Goal: Information Seeking & Learning: Learn about a topic

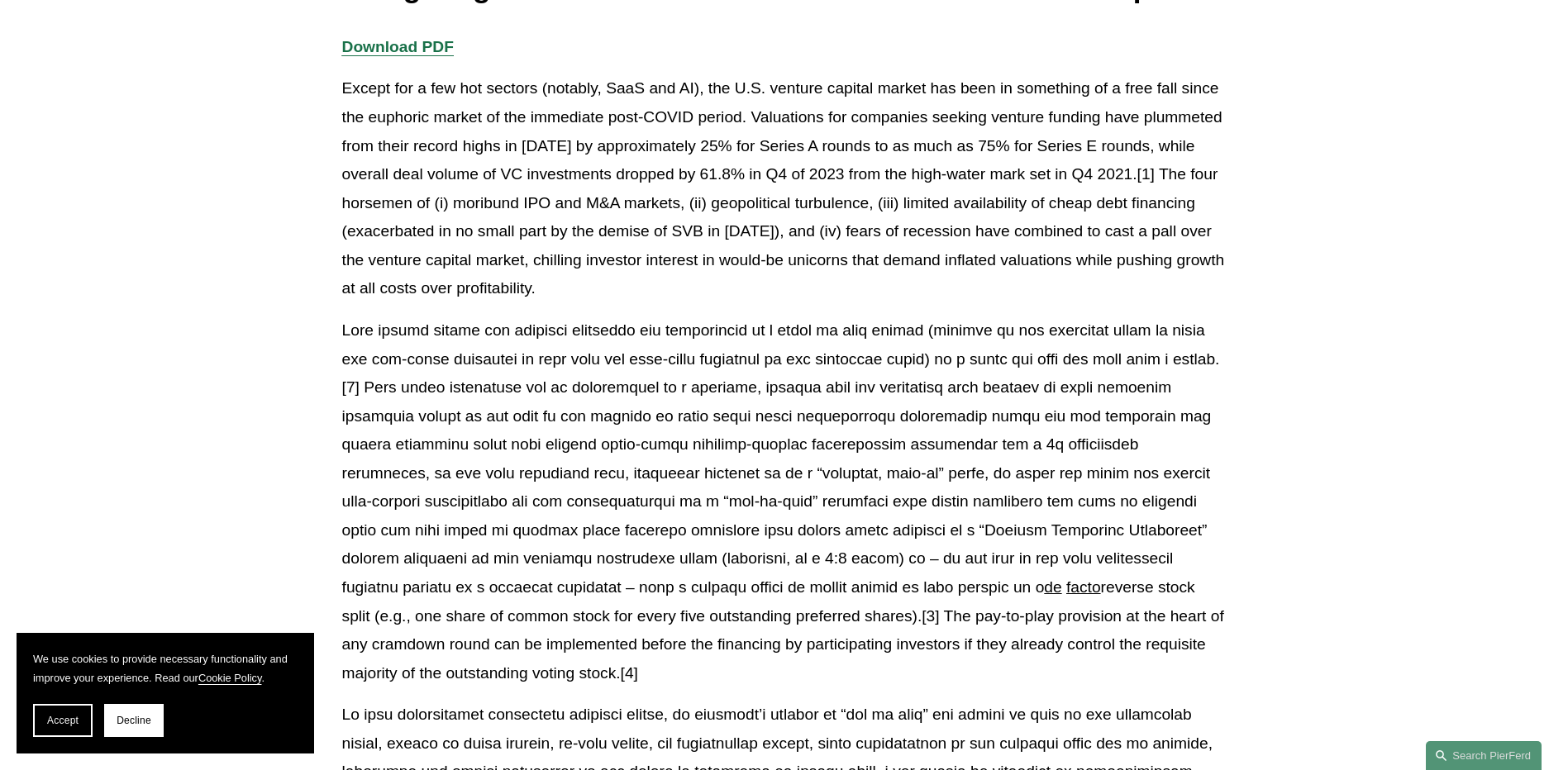
scroll to position [413, 0]
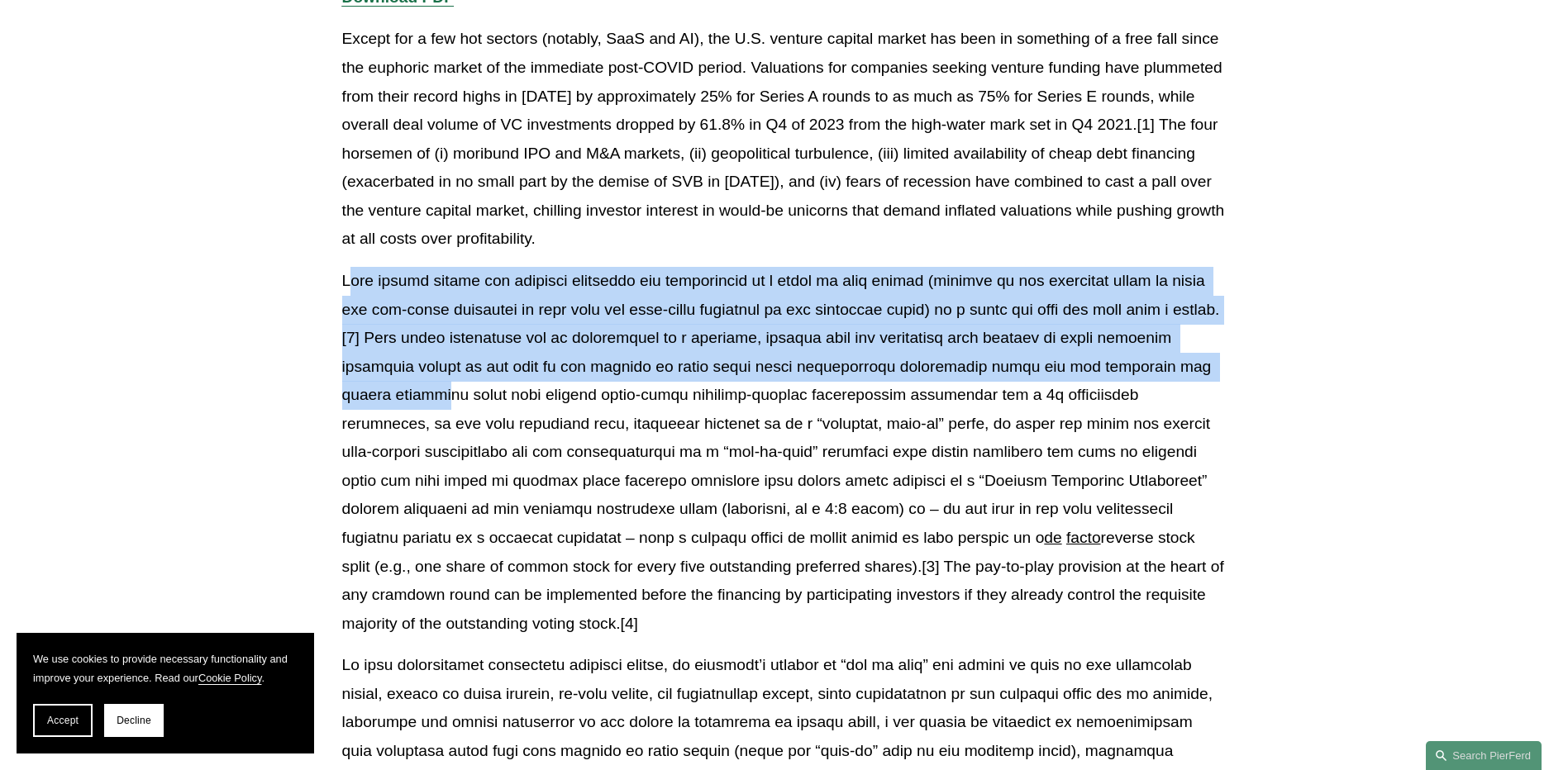
drag, startPoint x: 347, startPoint y: 276, endPoint x: 438, endPoint y: 402, distance: 155.4
click at [438, 402] on p "de facto reverse stock split (e.g., one share of common stock for every five ou…" at bounding box center [784, 453] width 884 height 371
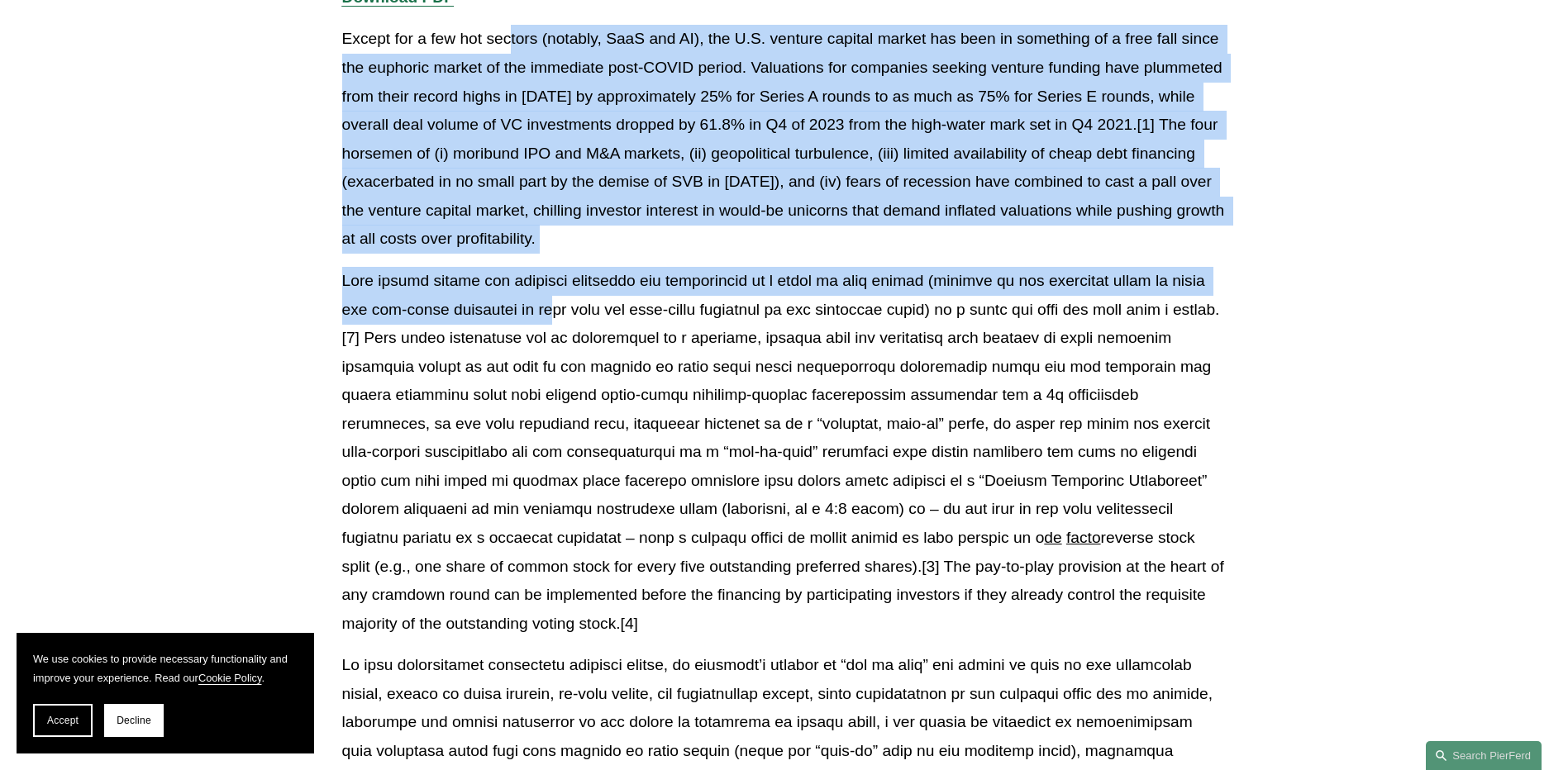
drag, startPoint x: 510, startPoint y: 47, endPoint x: 590, endPoint y: 297, distance: 262.5
click at [590, 297] on p "de facto reverse stock split (e.g., one share of common stock for every five ou…" at bounding box center [784, 453] width 884 height 371
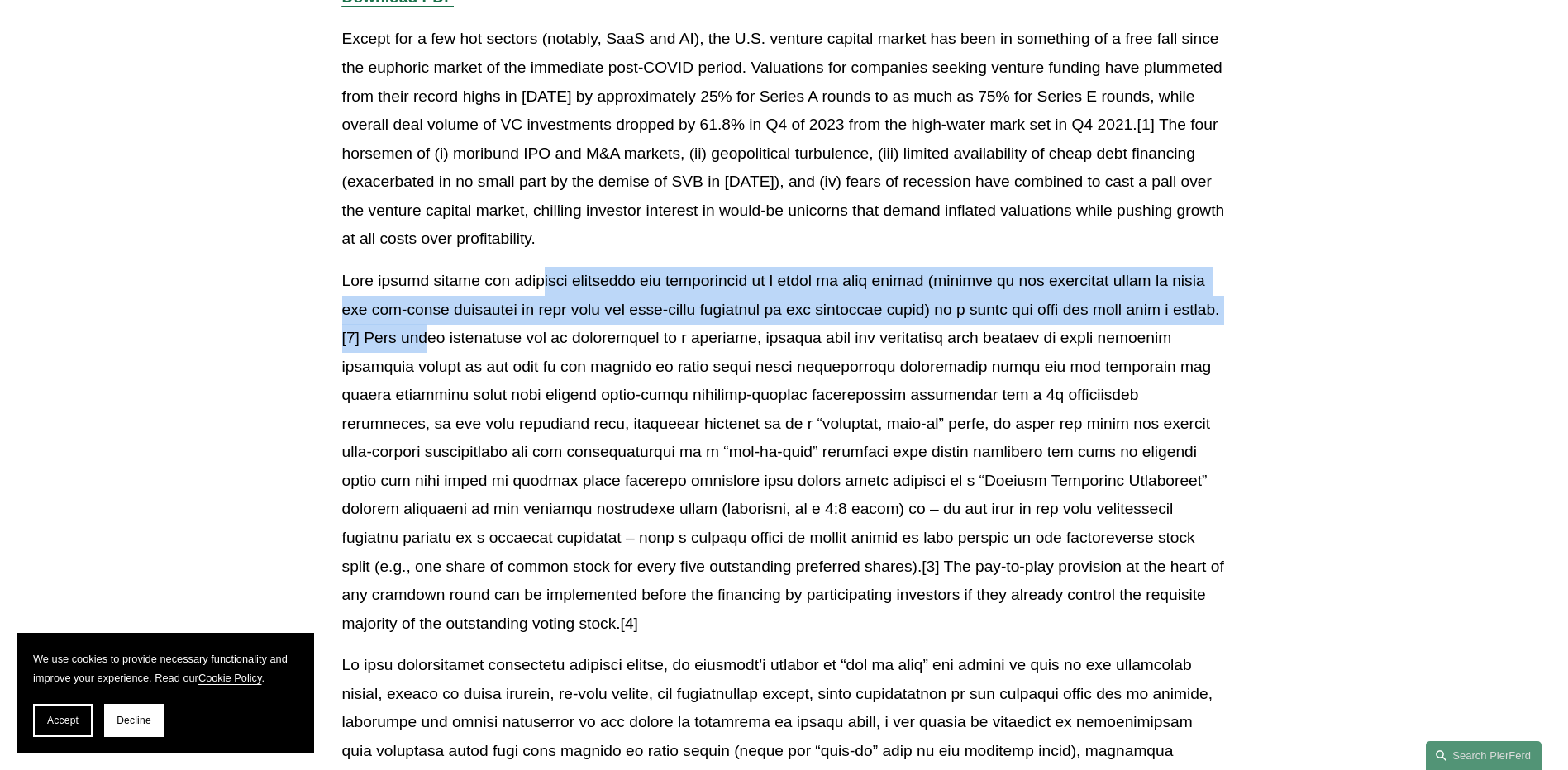
drag, startPoint x: 540, startPoint y: 277, endPoint x: 537, endPoint y: 351, distance: 74.1
click at [537, 351] on p "de facto reverse stock split (e.g., one share of common stock for every five ou…" at bounding box center [784, 453] width 884 height 371
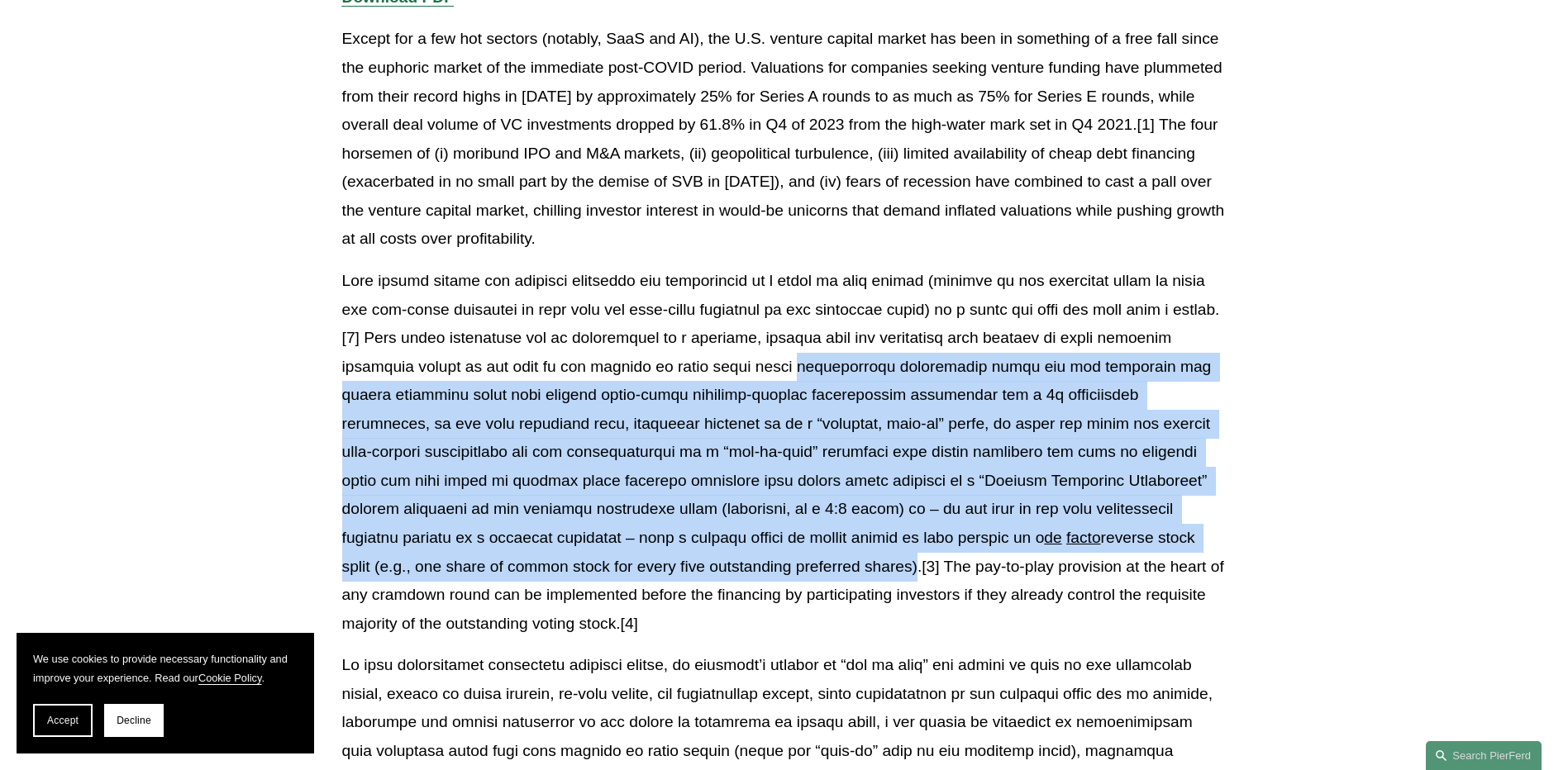
drag, startPoint x: 830, startPoint y: 370, endPoint x: 708, endPoint y: 572, distance: 236.0
click at [708, 572] on p "de facto reverse stock split (e.g., one share of common stock for every five ou…" at bounding box center [784, 453] width 884 height 371
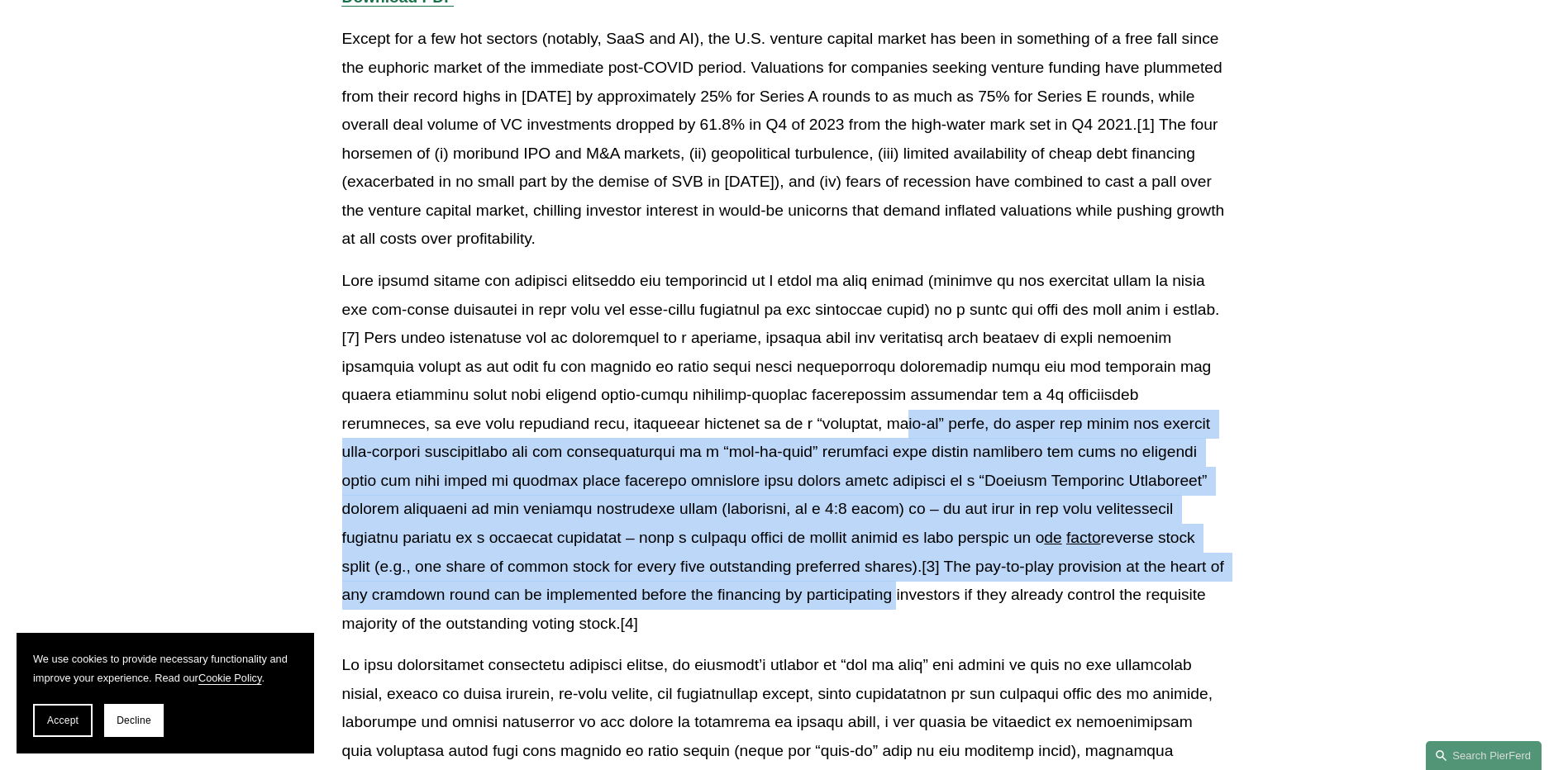
drag, startPoint x: 817, startPoint y: 436, endPoint x: 739, endPoint y: 590, distance: 172.6
click at [739, 590] on p "de facto reverse stock split (e.g., one share of common stock for every five ou…" at bounding box center [784, 453] width 884 height 371
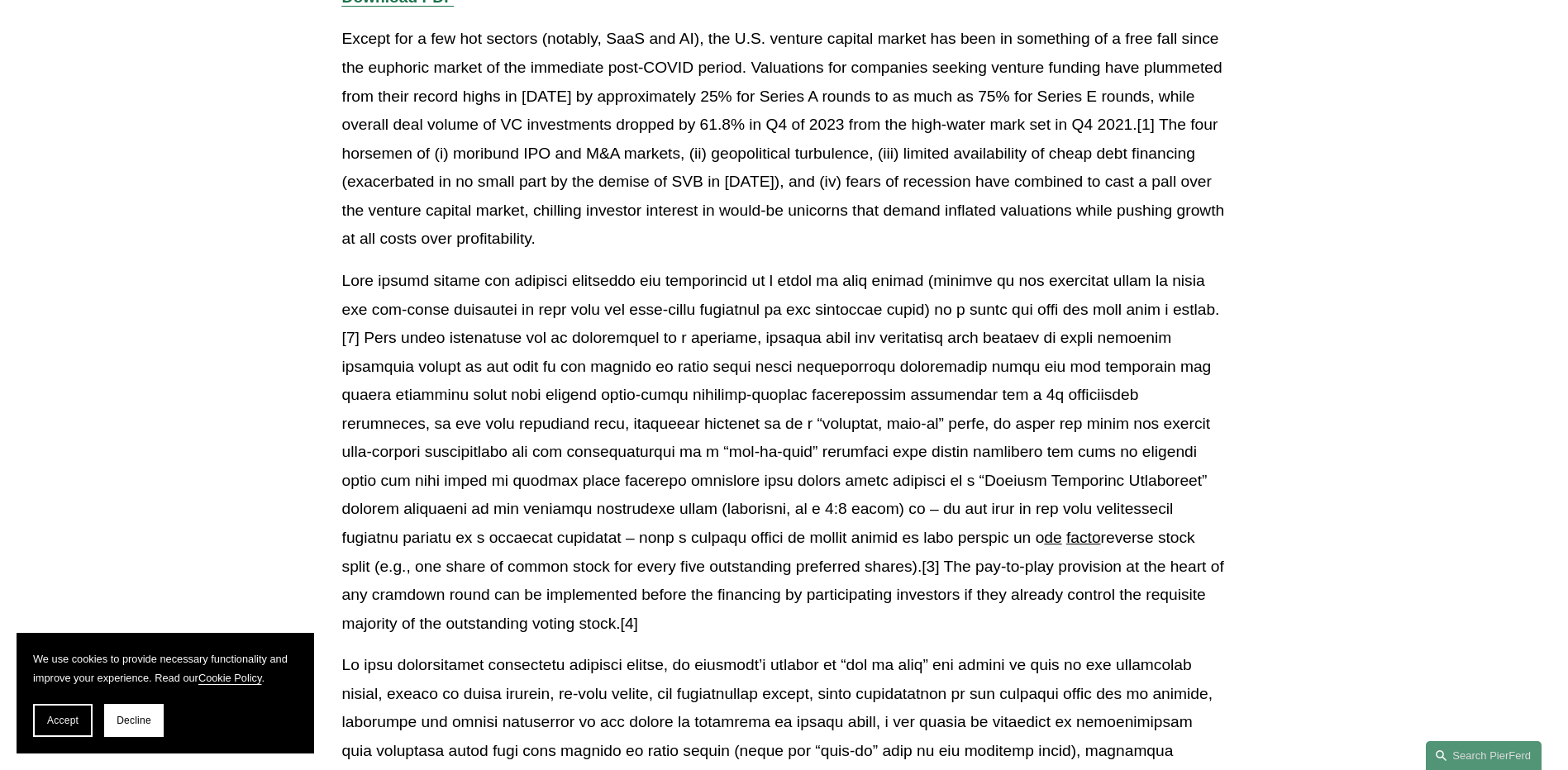
click at [603, 325] on p "de facto reverse stock split (e.g., one share of common stock for every five ou…" at bounding box center [784, 453] width 884 height 371
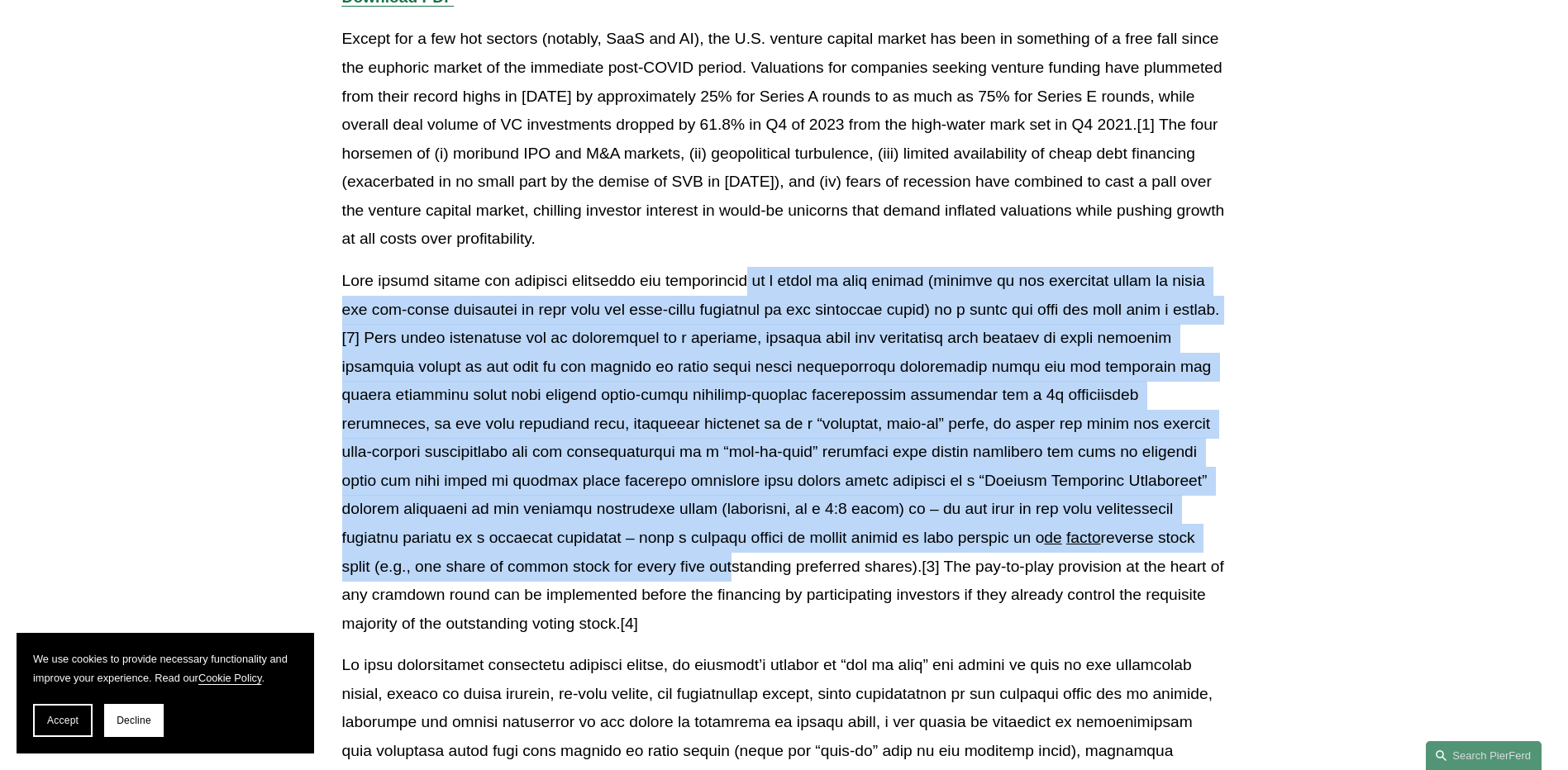
drag, startPoint x: 759, startPoint y: 294, endPoint x: 562, endPoint y: 579, distance: 346.5
click at [562, 579] on p "de facto reverse stock split (e.g., one share of common stock for every five ou…" at bounding box center [784, 453] width 884 height 371
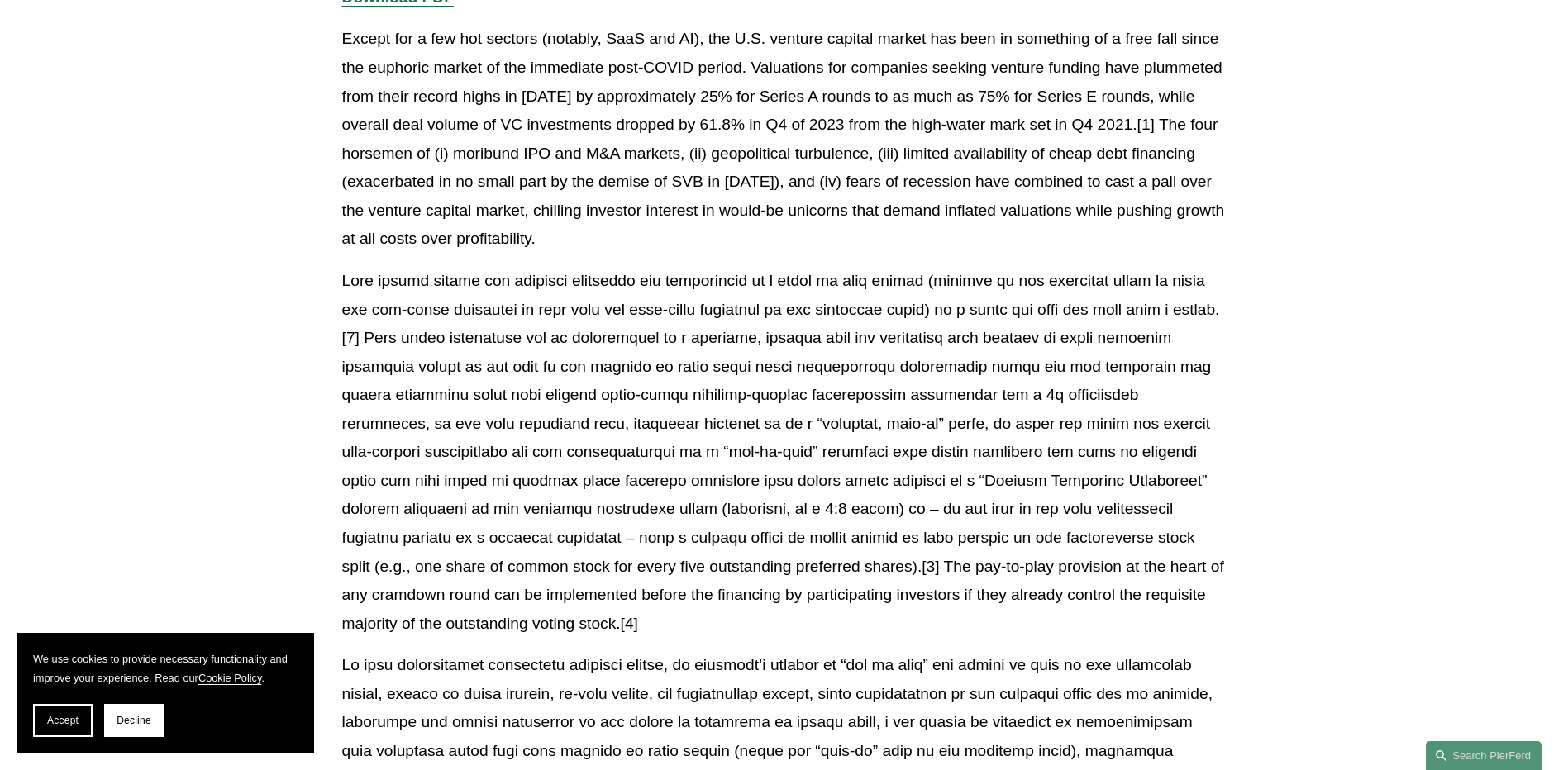
click at [601, 503] on p "de facto reverse stock split (e.g., one share of common stock for every five ou…" at bounding box center [784, 453] width 884 height 371
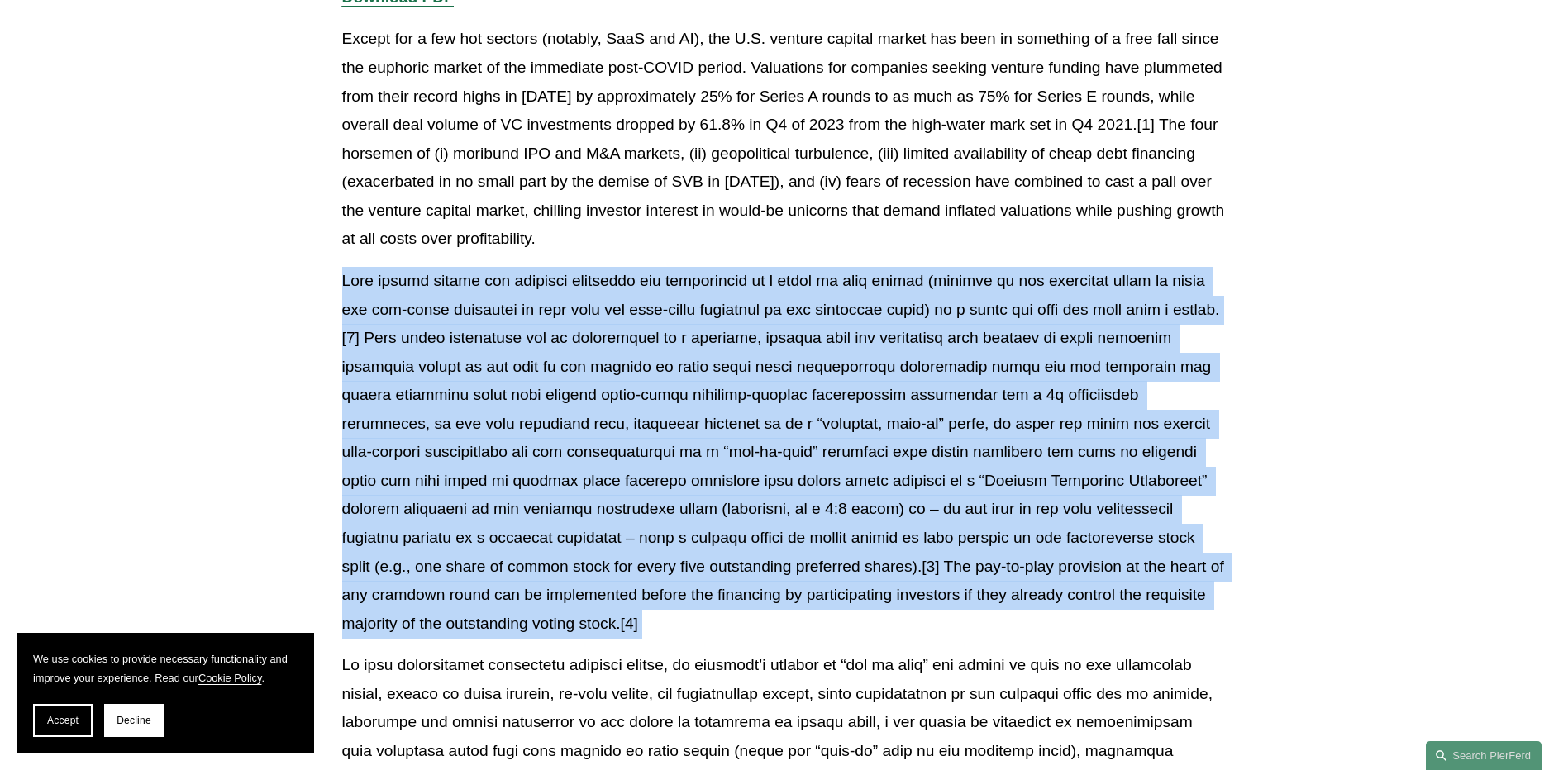
click at [601, 503] on p "de facto reverse stock split (e.g., one share of common stock for every five ou…" at bounding box center [784, 453] width 884 height 371
click at [453, 337] on p "de facto reverse stock split (e.g., one share of common stock for every five ou…" at bounding box center [784, 453] width 884 height 371
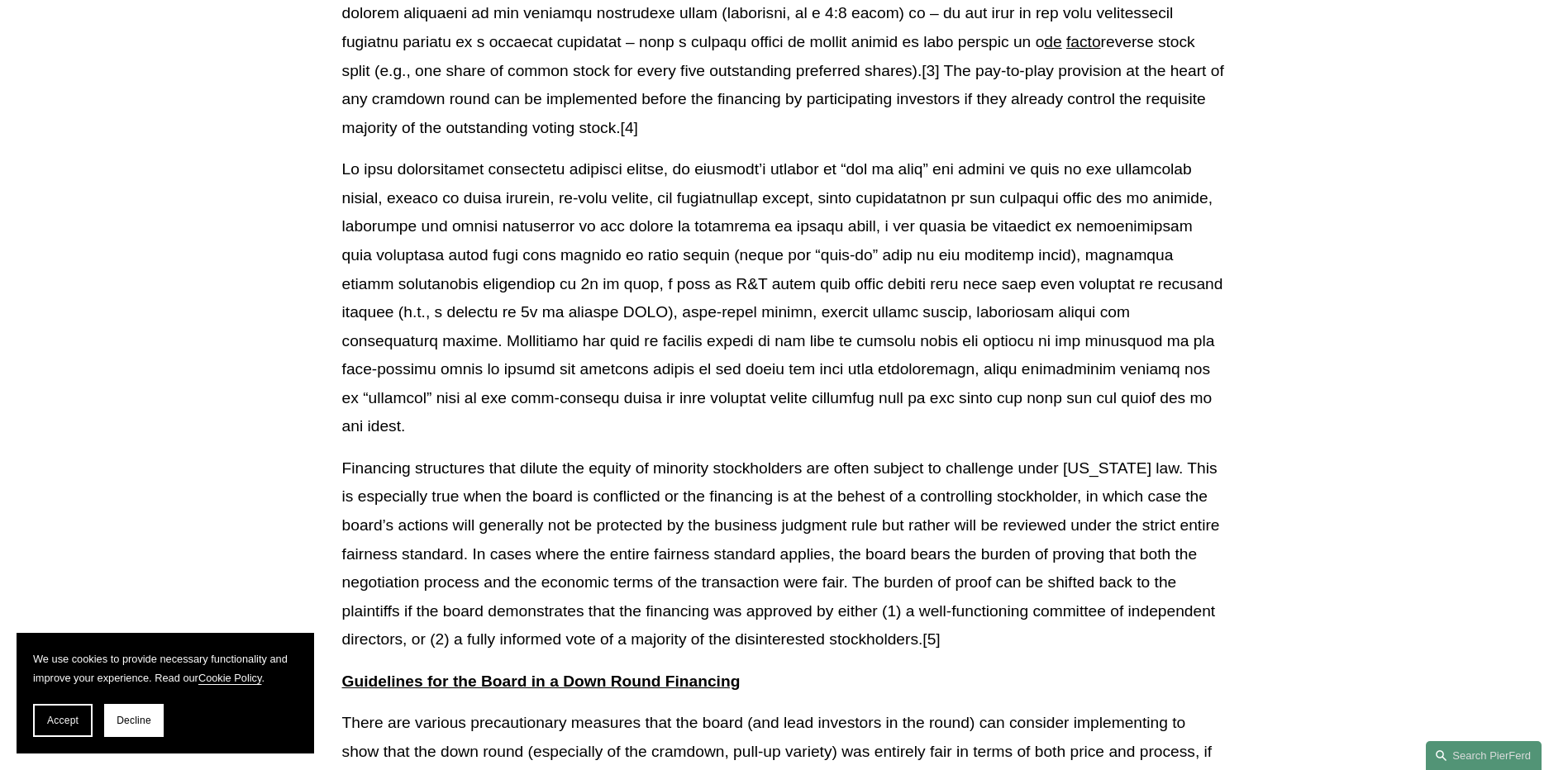
scroll to position [1074, 0]
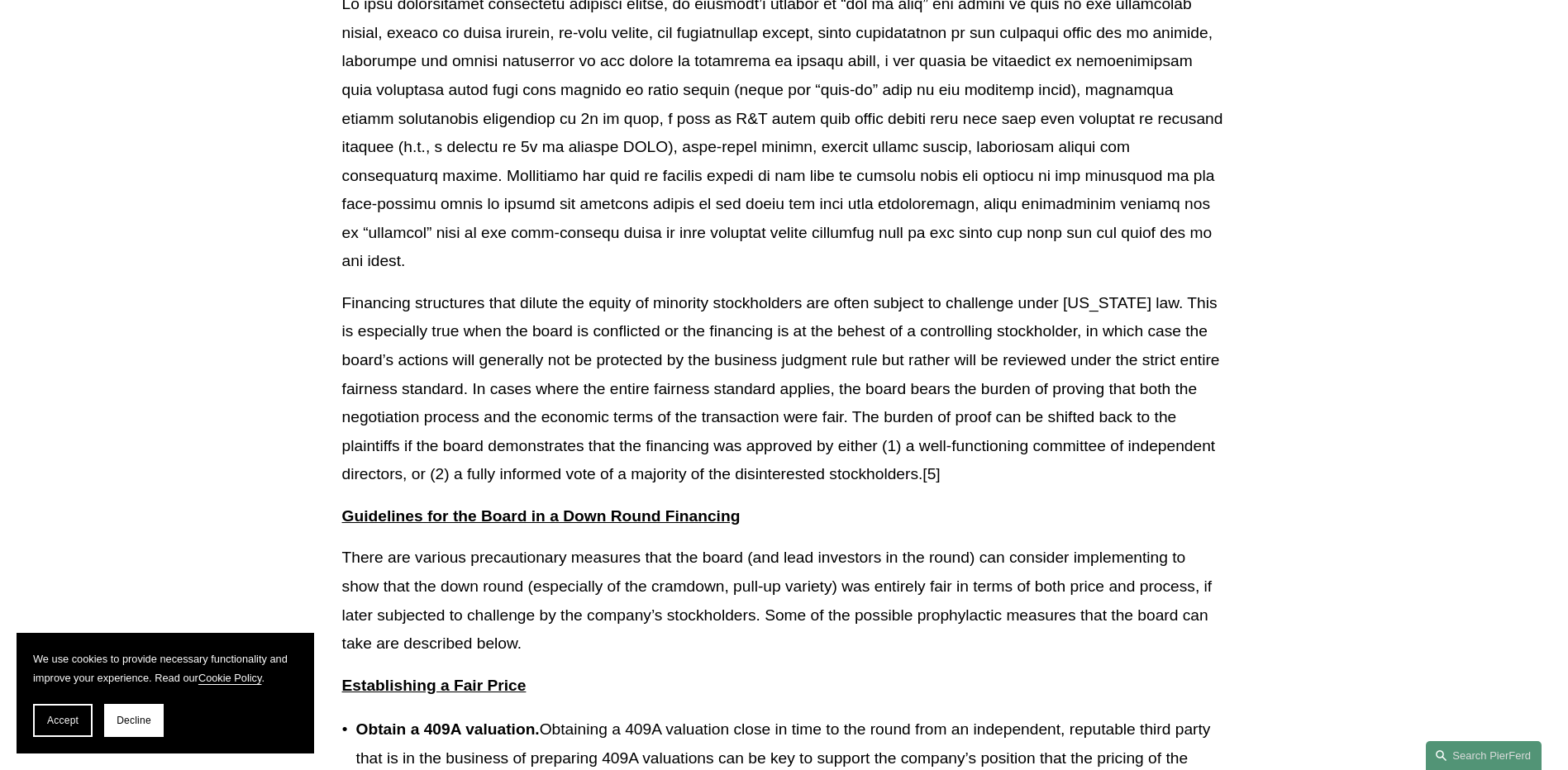
click at [433, 325] on p "Financing structures that dilute the equity of minority stockholders are often …" at bounding box center [784, 390] width 884 height 200
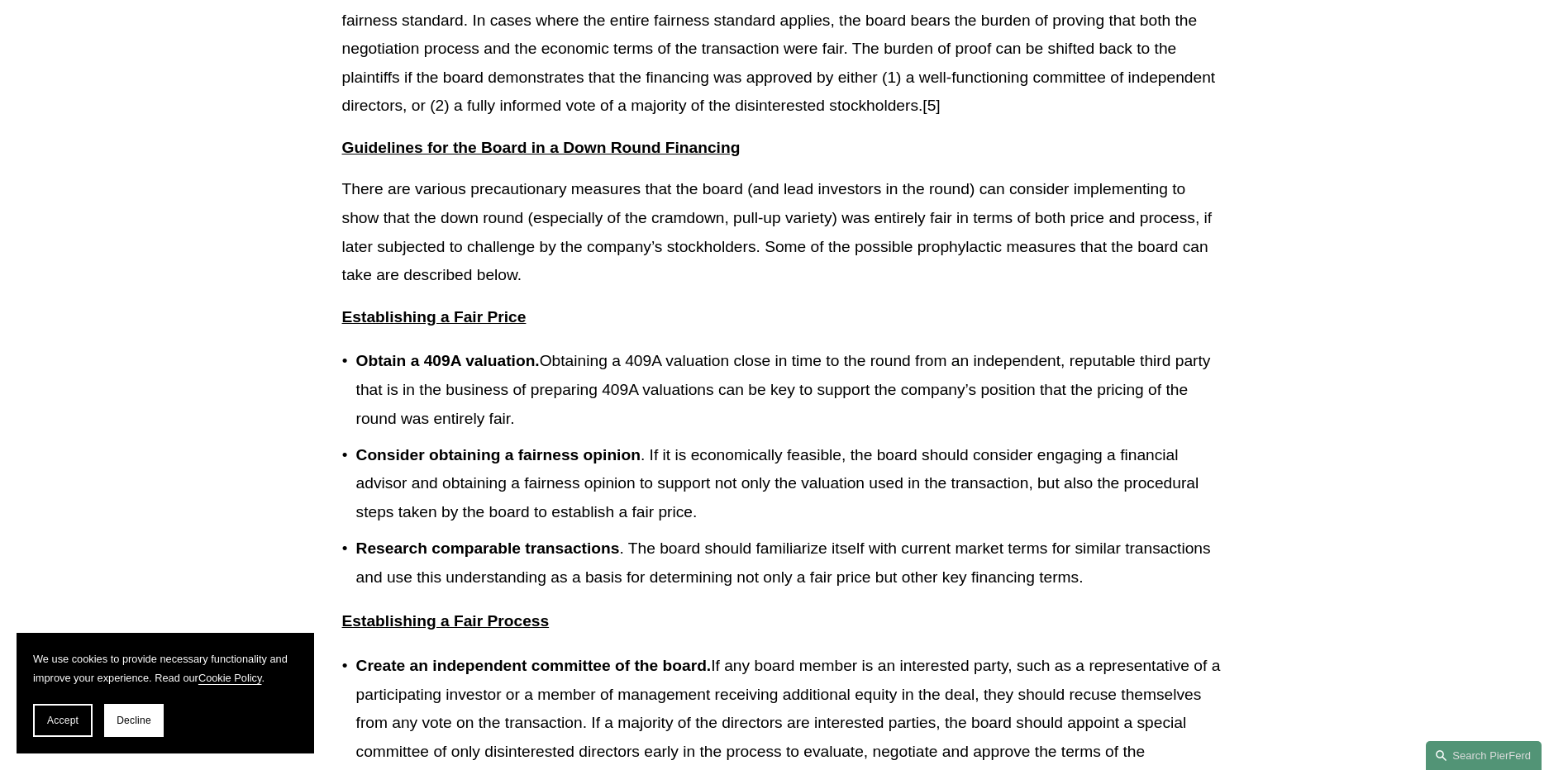
scroll to position [1488, 0]
